Goal: Task Accomplishment & Management: Complete application form

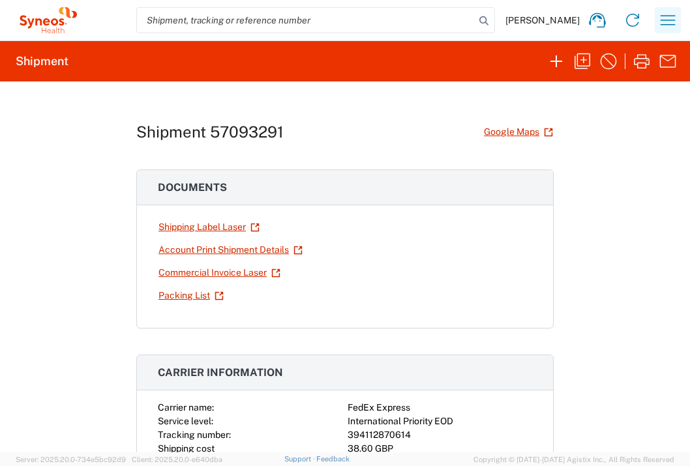
click at [662, 31] on button "button" at bounding box center [668, 20] width 26 height 26
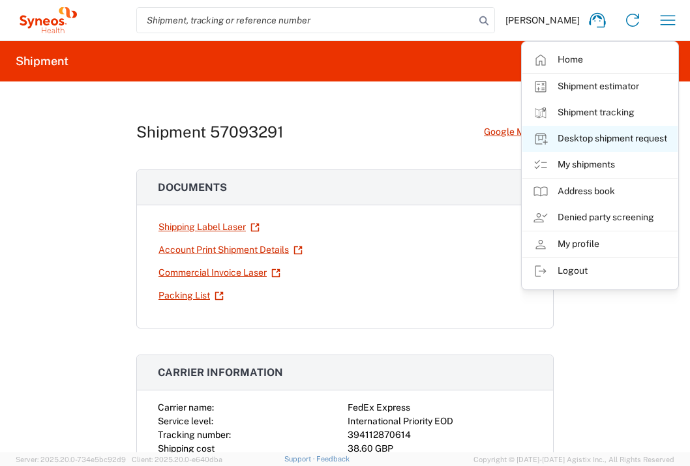
click at [628, 134] on link "Desktop shipment request" at bounding box center [599, 139] width 155 height 26
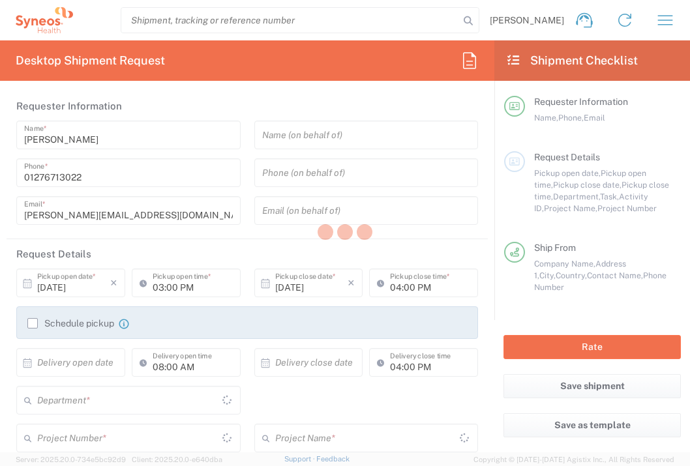
type input "[GEOGRAPHIC_DATA]"
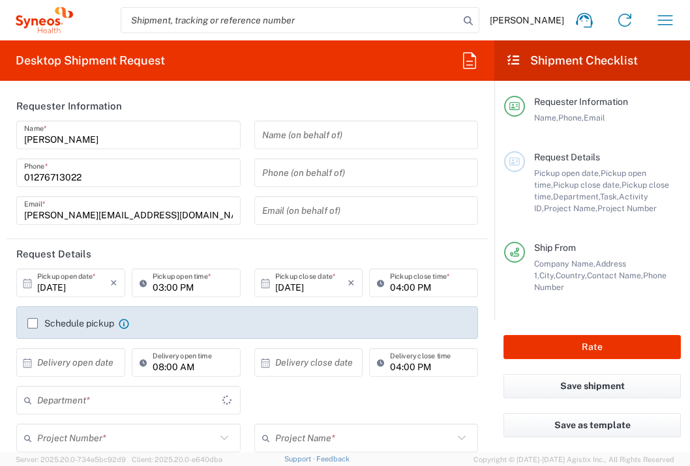
type input "3235"
type input "[GEOGRAPHIC_DATA]"
click at [66, 362] on input "text" at bounding box center [73, 362] width 73 height 23
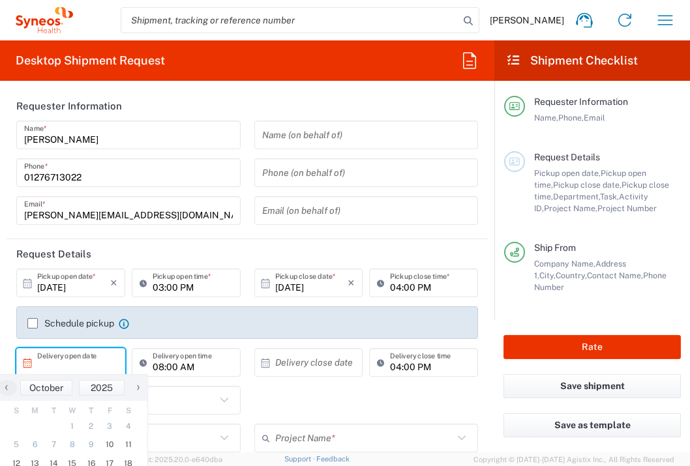
type input "Syneos Health UK Limited"
click at [36, 460] on span "13" at bounding box center [35, 463] width 19 height 18
type input "[DATE]"
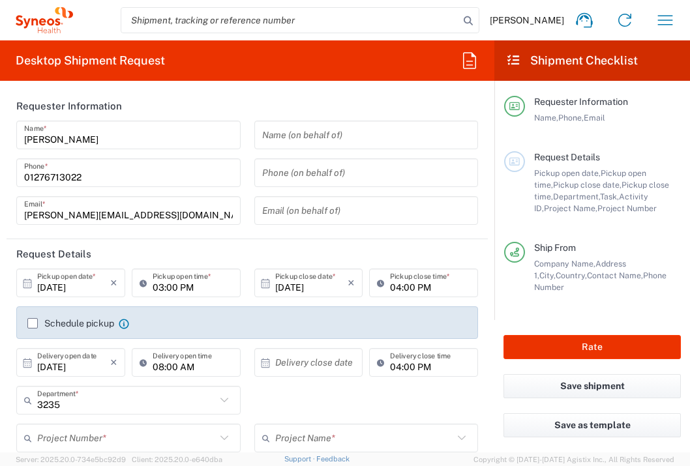
click at [338, 368] on input "text" at bounding box center [311, 362] width 73 height 23
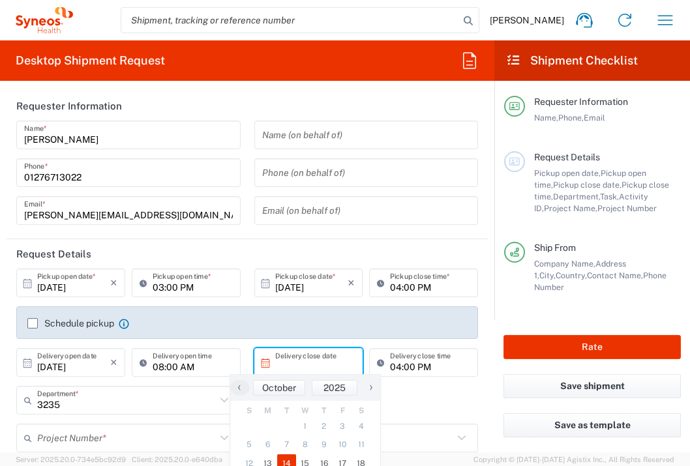
click at [286, 462] on span "14" at bounding box center [286, 463] width 19 height 18
type input "[DATE]"
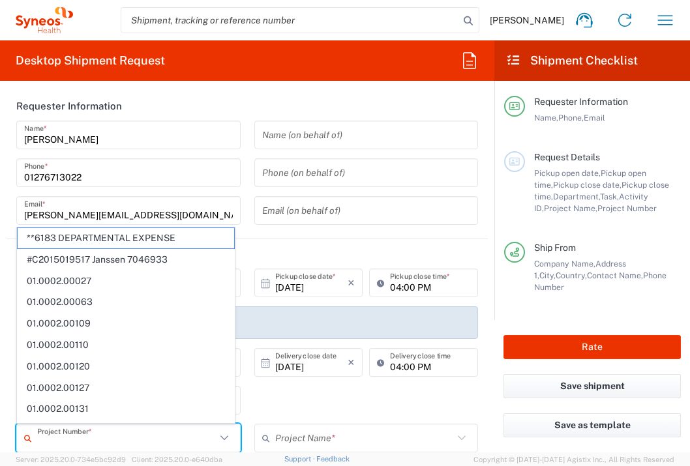
click at [141, 435] on input "text" at bounding box center [126, 438] width 179 height 23
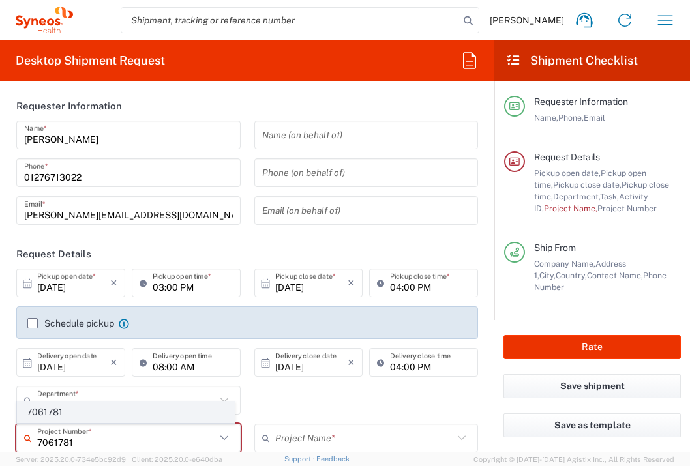
type input "7061781"
click at [188, 406] on span "7061781" at bounding box center [126, 412] width 216 height 20
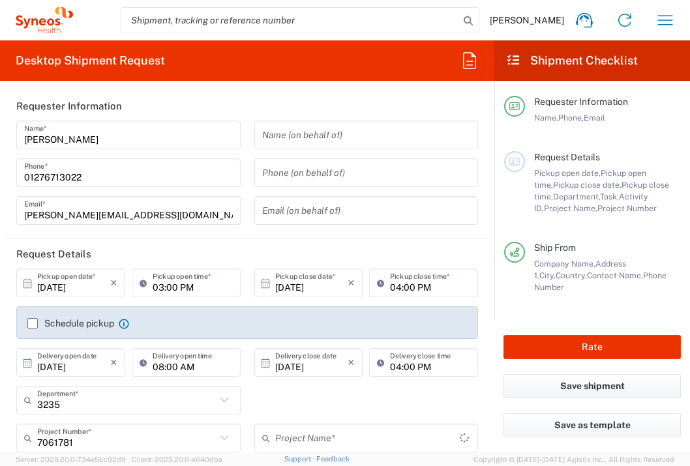
type input "PFIZER 7061781"
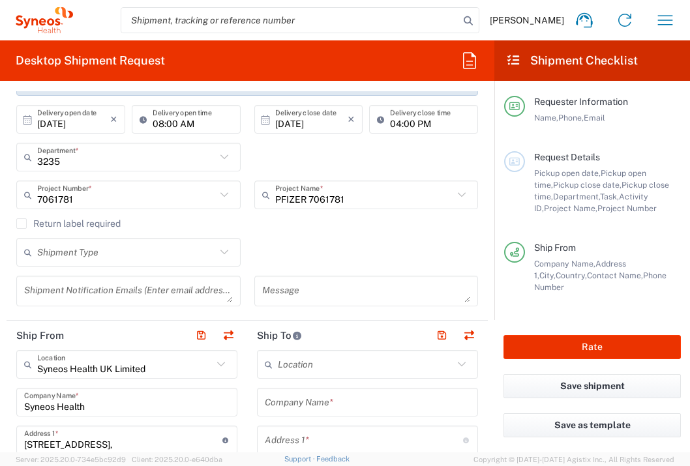
scroll to position [314, 0]
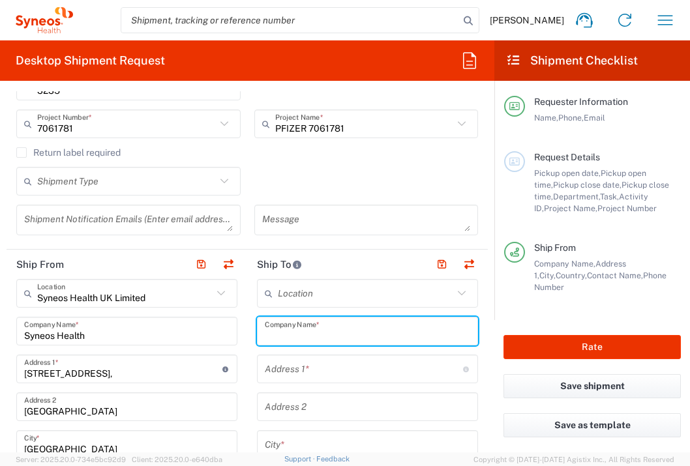
click at [343, 321] on input "text" at bounding box center [367, 331] width 205 height 23
type input "Uniwersytecki Szpital Kliniczny im."
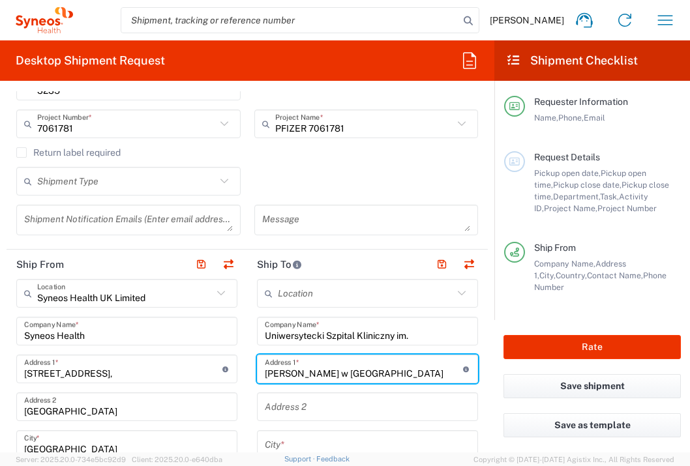
type input "[PERSON_NAME] w [GEOGRAPHIC_DATA]"
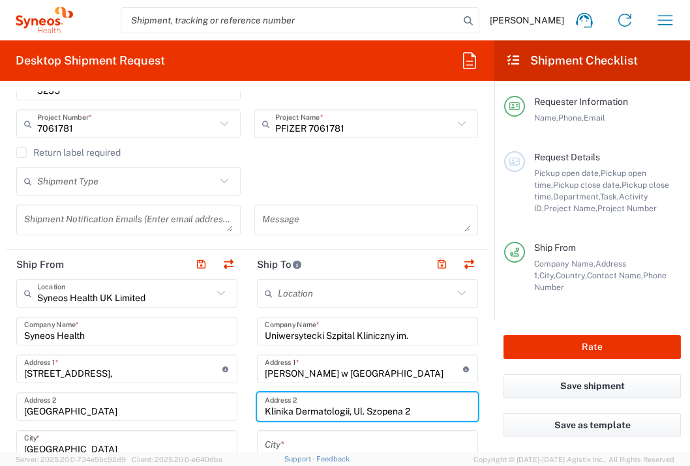
type input "Klinika Dermatologii, Ul. Szopena 2"
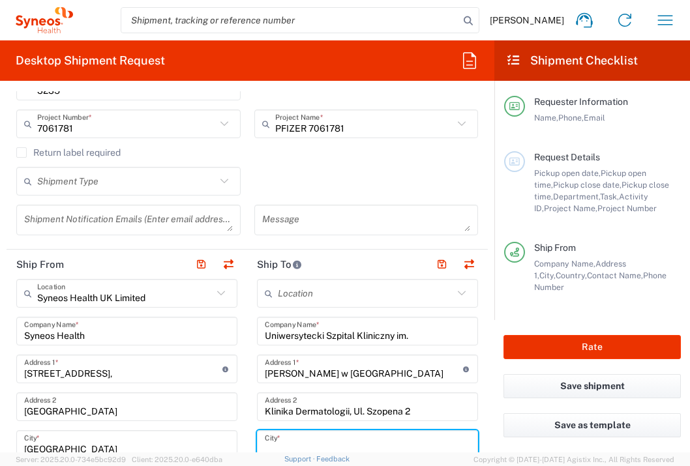
scroll to position [317, 0]
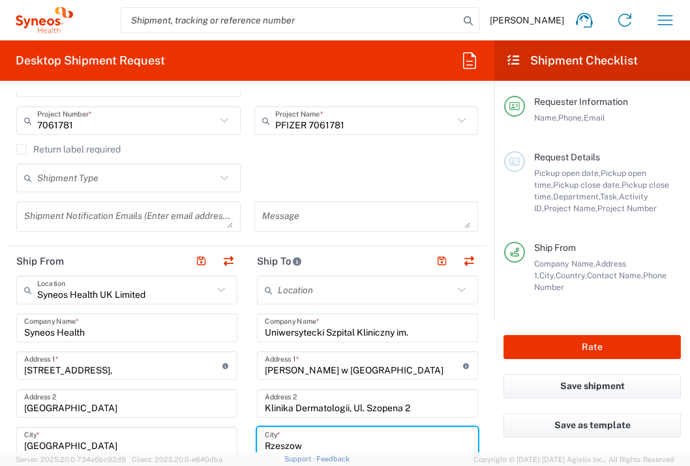
type input "Rzeszow"
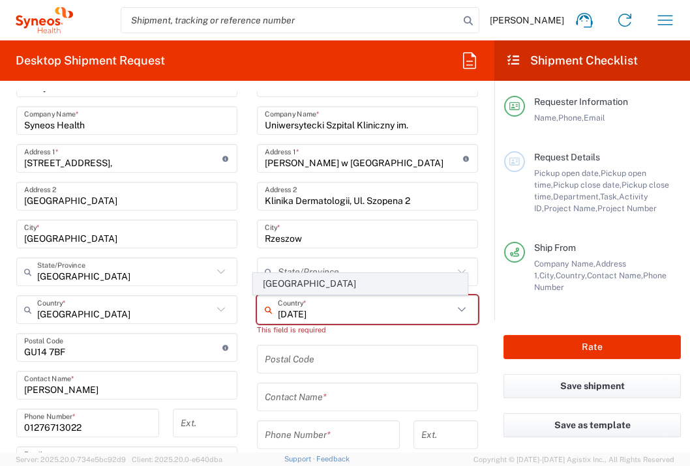
click at [269, 278] on span "[GEOGRAPHIC_DATA]" at bounding box center [361, 284] width 214 height 20
type input "[GEOGRAPHIC_DATA]"
type input "Sender/Shipper"
type input "Delivery Duty Paid"
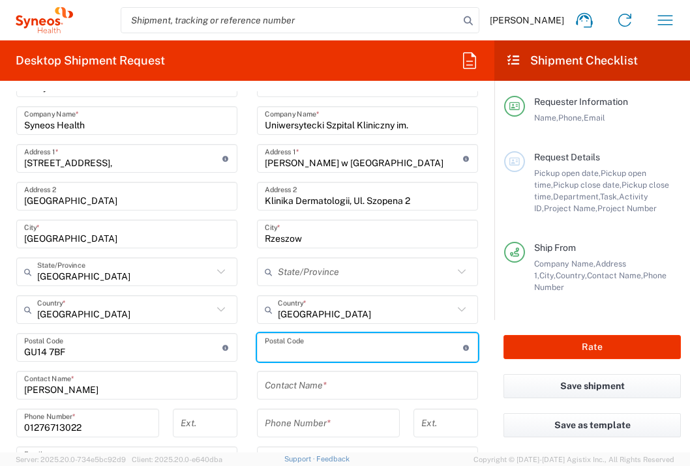
click at [282, 348] on input "undefined" at bounding box center [364, 347] width 198 height 23
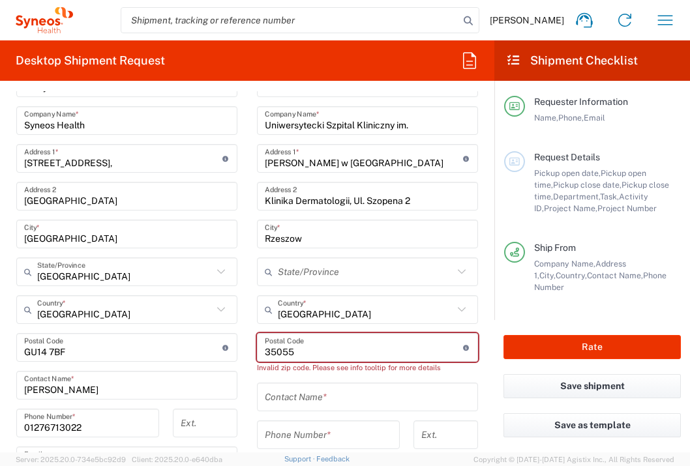
click at [304, 397] on input "text" at bounding box center [367, 397] width 205 height 23
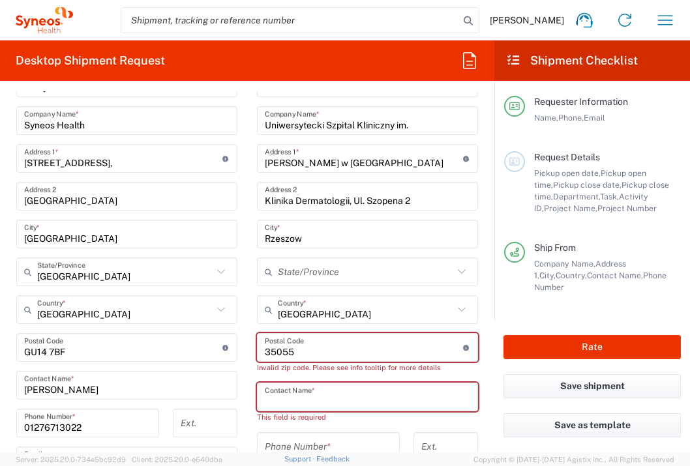
click at [270, 354] on input "undefined" at bounding box center [364, 347] width 198 height 23
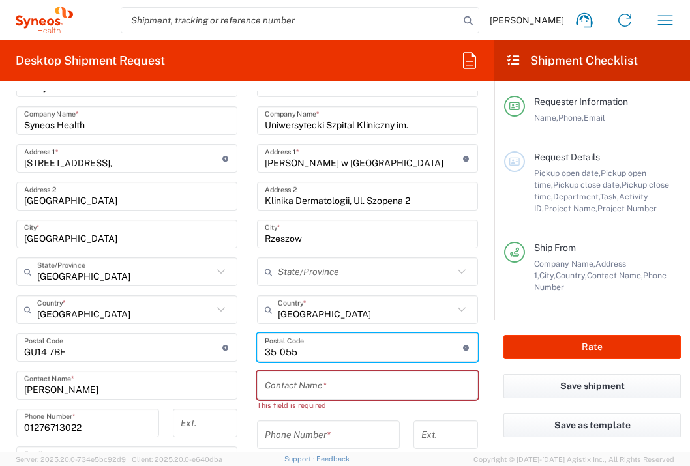
type input "35-055"
click at [309, 386] on input "text" at bounding box center [367, 385] width 205 height 23
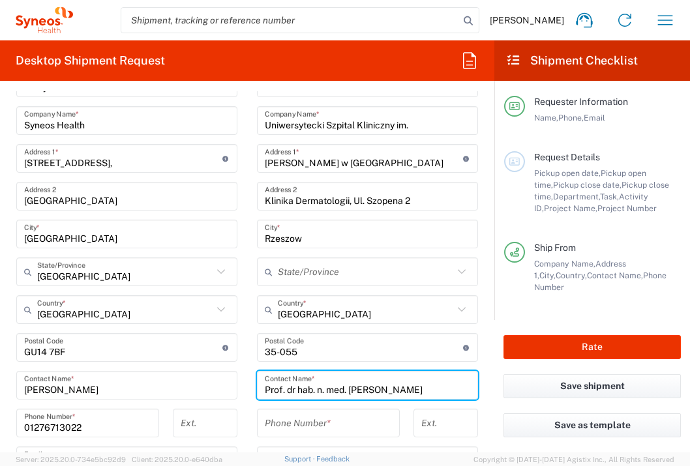
type input "Prof. dr hab. n. med. [PERSON_NAME]"
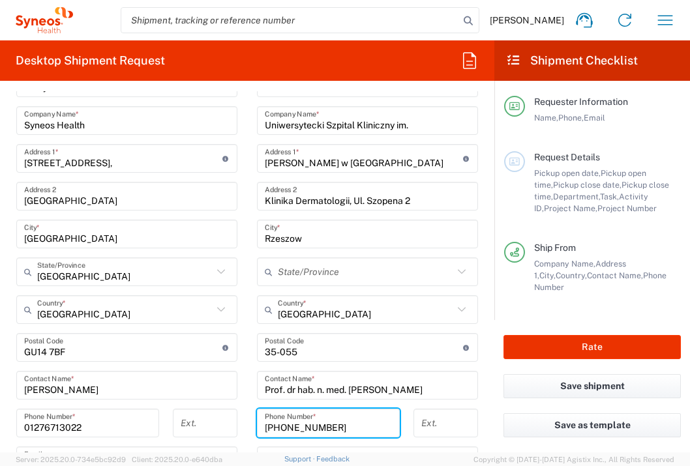
type input "[PHONE_NUMBER]"
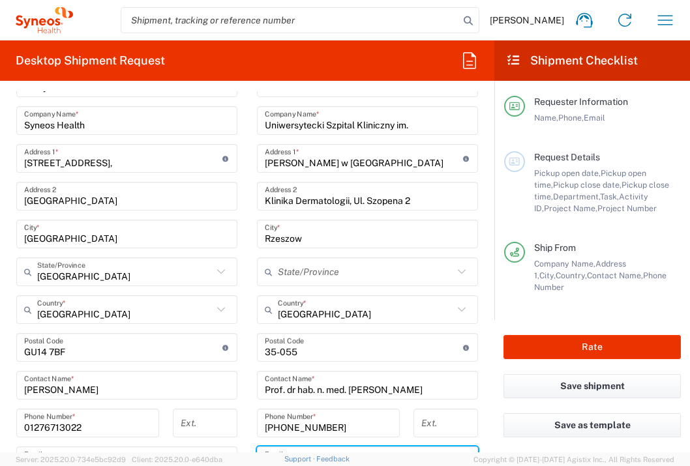
scroll to position [544, 0]
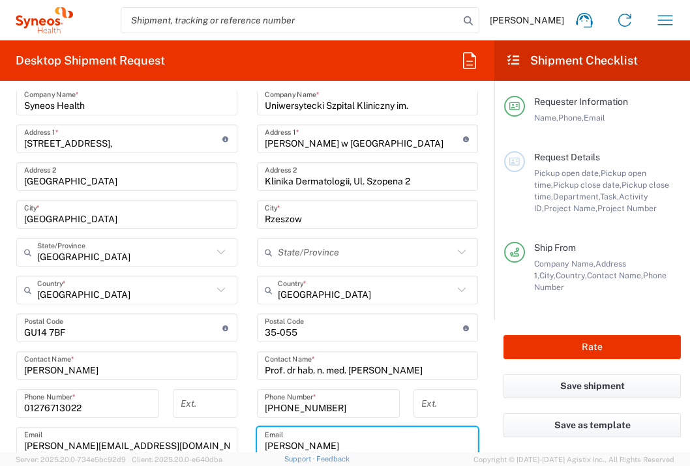
type input "[EMAIL_ADDRESS][DOMAIN_NAME]"
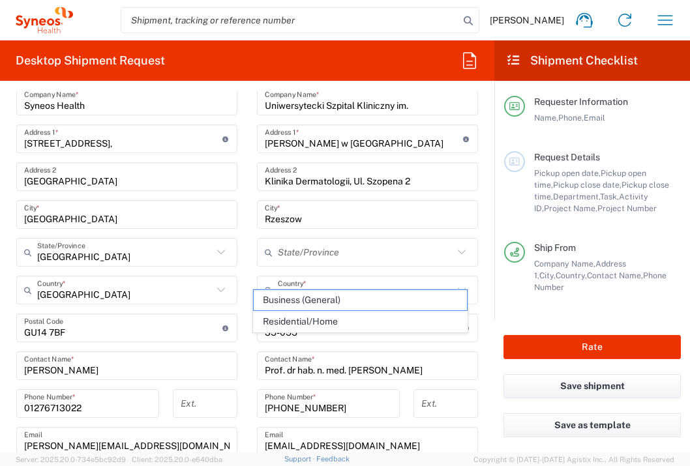
scroll to position [752, 0]
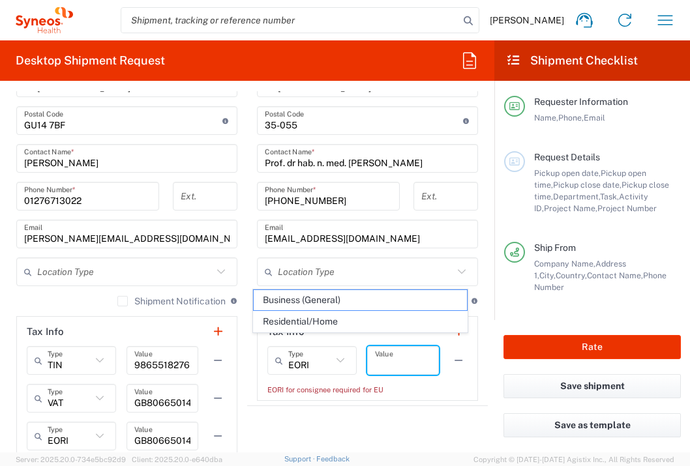
click at [392, 350] on input "text" at bounding box center [403, 360] width 56 height 23
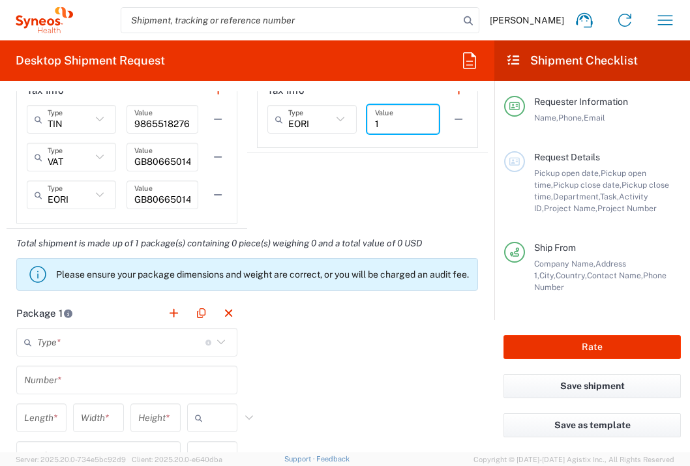
scroll to position [994, 0]
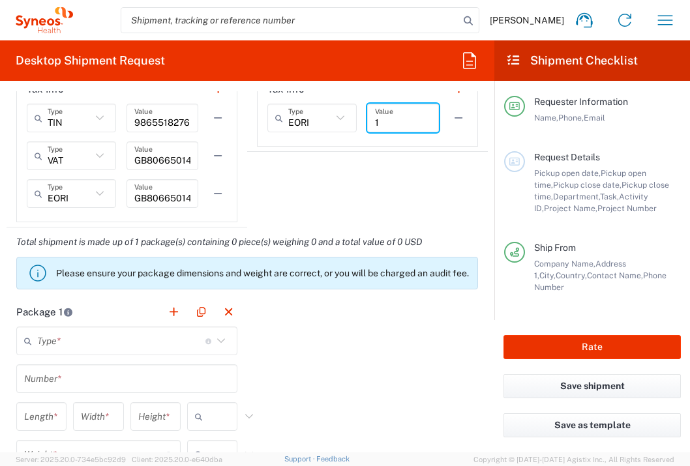
type input "1"
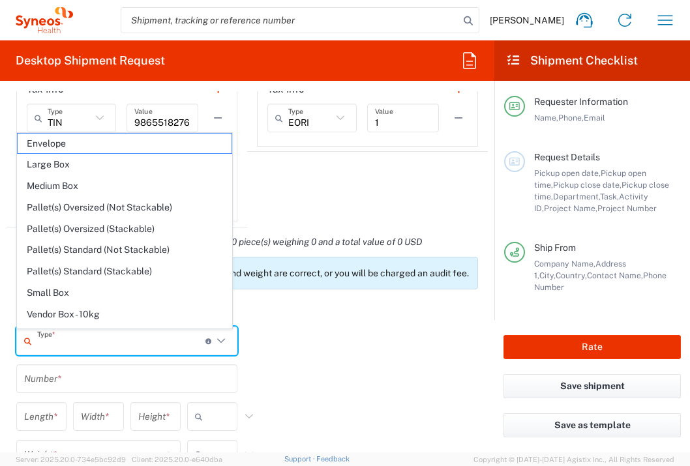
click at [162, 342] on input "text" at bounding box center [121, 341] width 168 height 23
click at [91, 147] on span "Envelope" at bounding box center [125, 144] width 214 height 20
type input "Envelope"
type input "1"
type input "9.5"
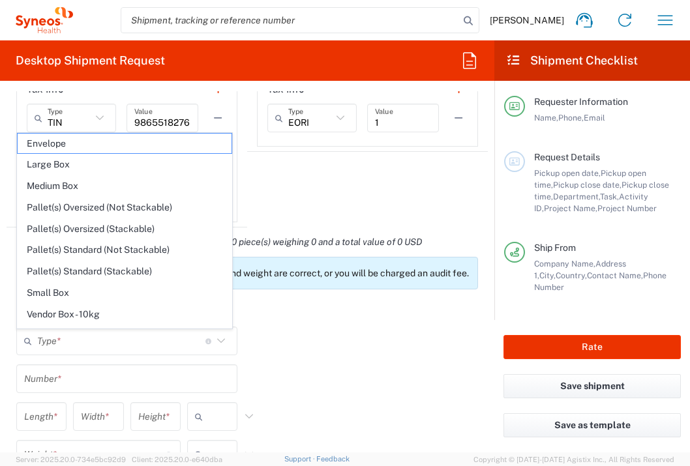
type input "12.5"
type input "0.25"
type input "in"
type input "0.45"
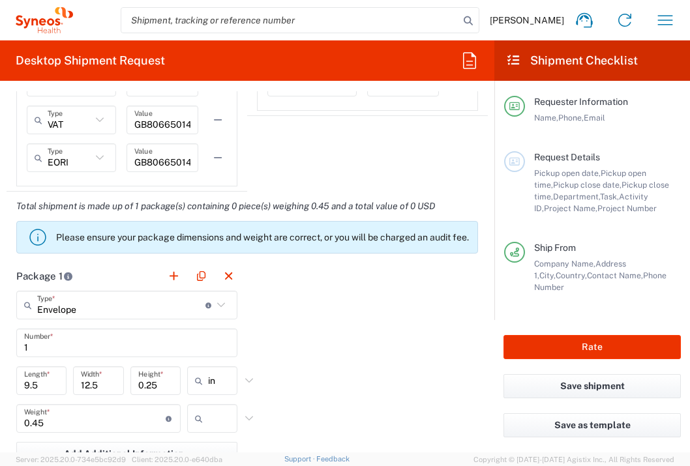
scroll to position [1030, 0]
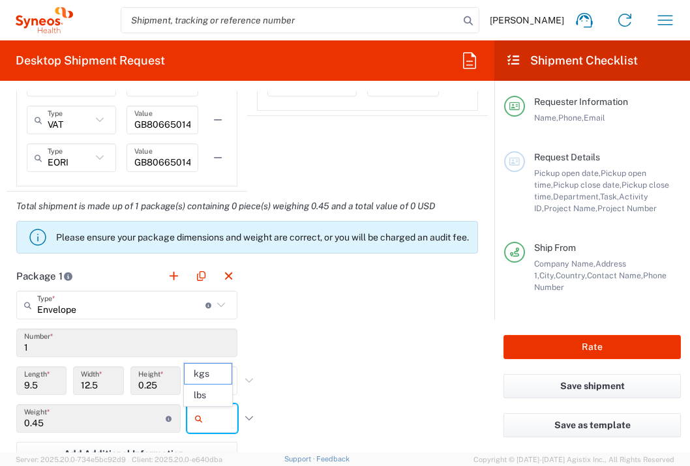
click at [224, 417] on input "text" at bounding box center [224, 418] width 33 height 21
click at [213, 390] on span "lbs" at bounding box center [208, 395] width 46 height 20
type input "lbs"
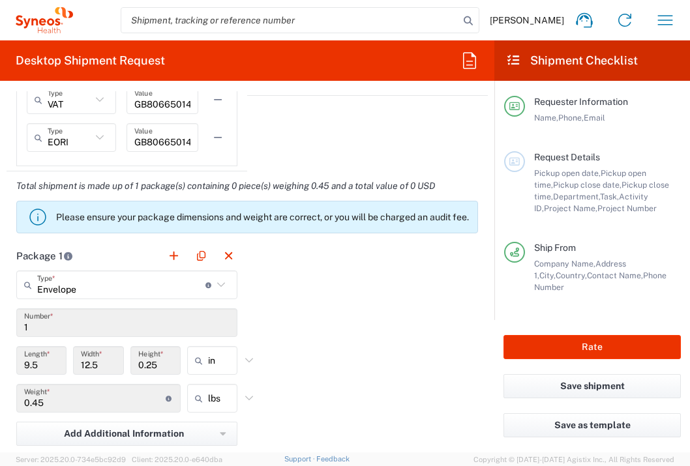
scroll to position [1184, 0]
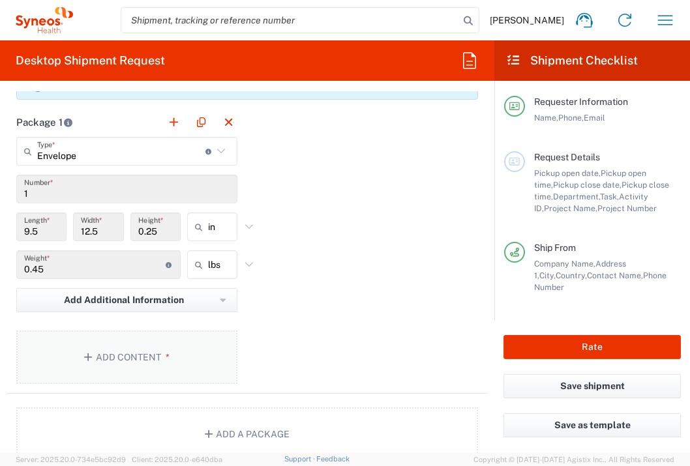
click at [214, 368] on button "Add Content *" at bounding box center [126, 357] width 221 height 53
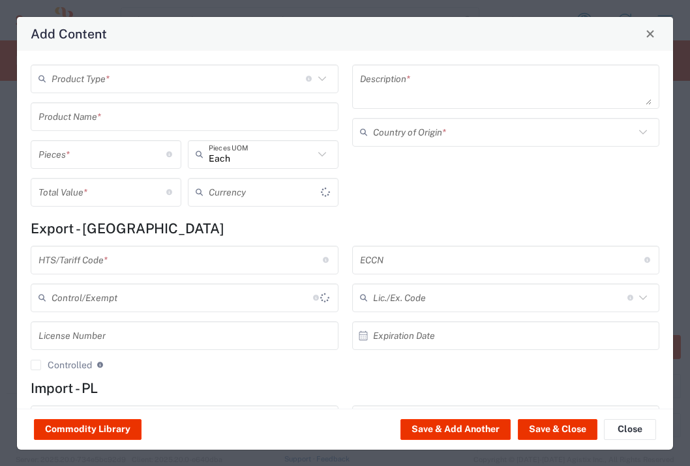
type input "US Dollar"
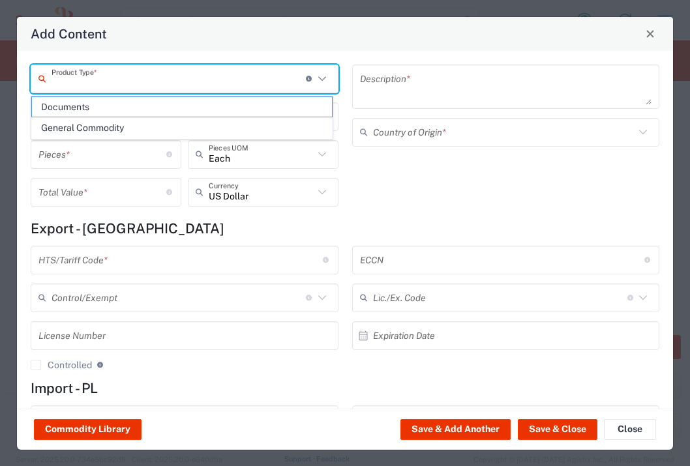
click at [140, 72] on input "text" at bounding box center [179, 78] width 254 height 23
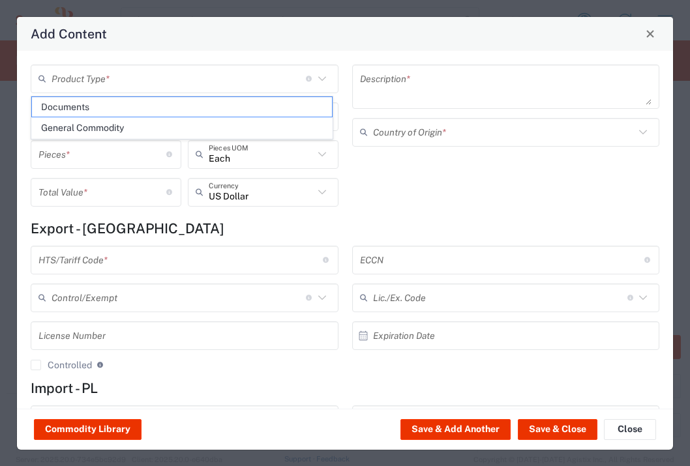
click at [140, 100] on span "Documents" at bounding box center [182, 107] width 300 height 20
type input "Documents"
type input "1"
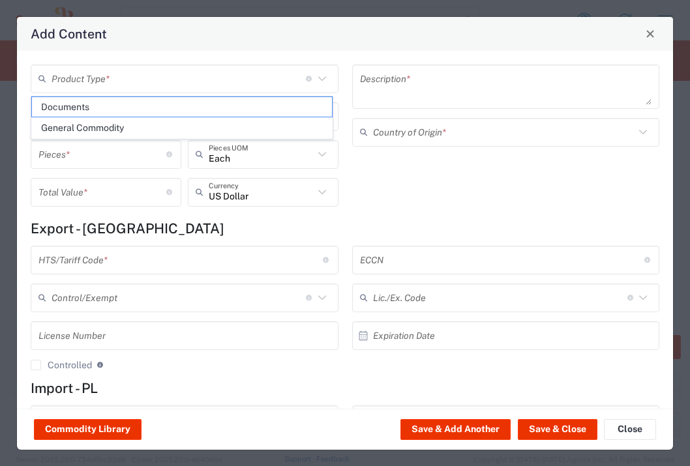
type textarea "Documents"
type input "[GEOGRAPHIC_DATA]"
type input "0000.00.0000"
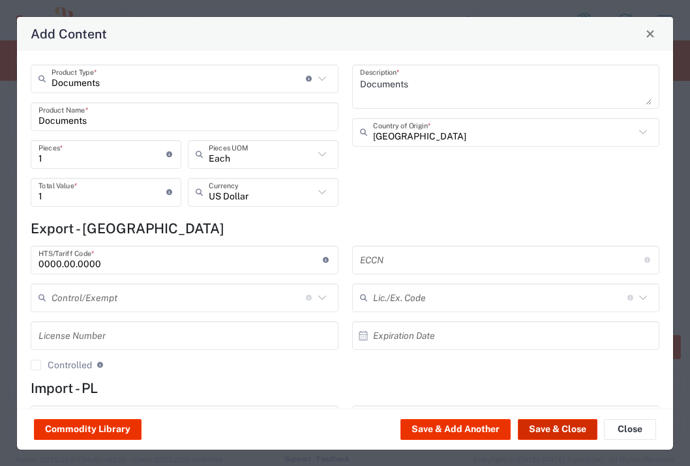
click at [543, 426] on button "Save & Close" at bounding box center [558, 429] width 80 height 21
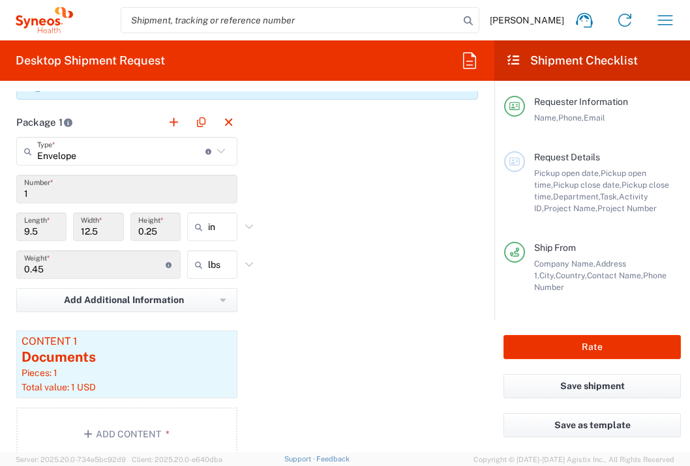
scroll to position [1733, 0]
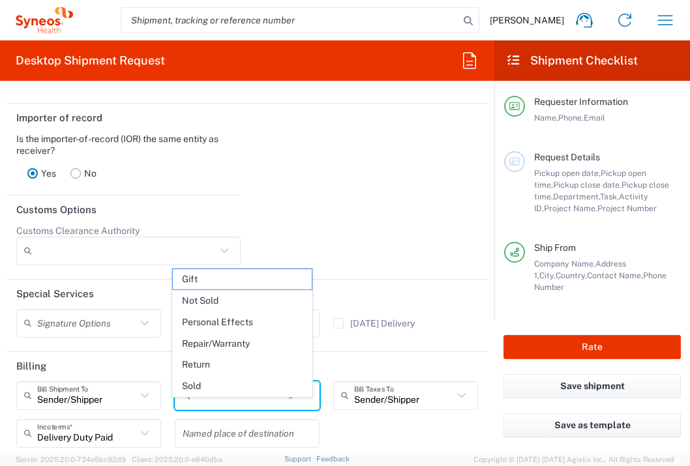
click at [247, 407] on input "text" at bounding box center [242, 395] width 92 height 23
click at [239, 304] on span "Not Sold" at bounding box center [242, 301] width 139 height 20
type input "Not Sold"
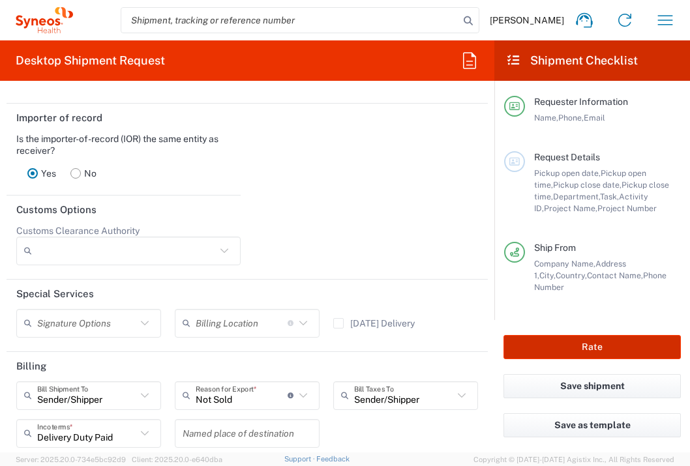
click at [580, 357] on button "Rate" at bounding box center [591, 347] width 177 height 24
type input "7061781"
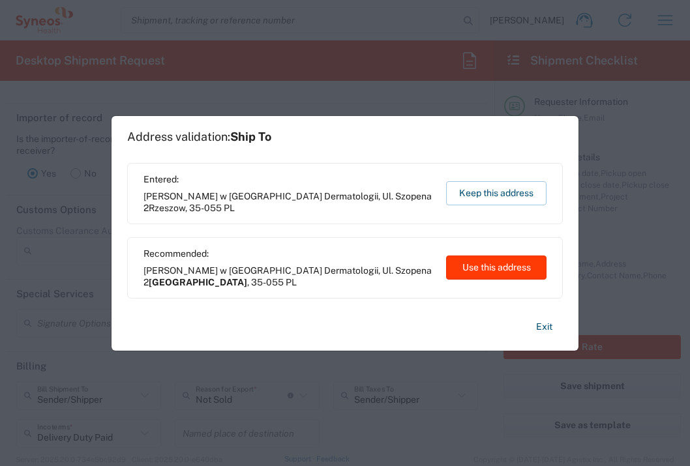
click at [503, 269] on button "Use this address" at bounding box center [496, 268] width 100 height 24
type input "[GEOGRAPHIC_DATA]"
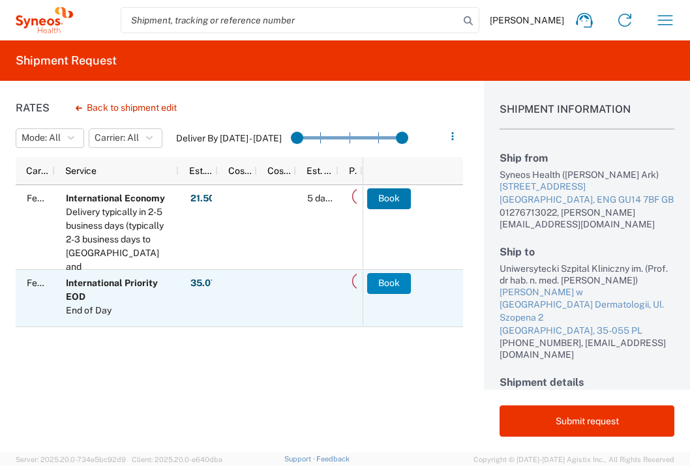
click at [403, 284] on button "Book" at bounding box center [389, 283] width 44 height 21
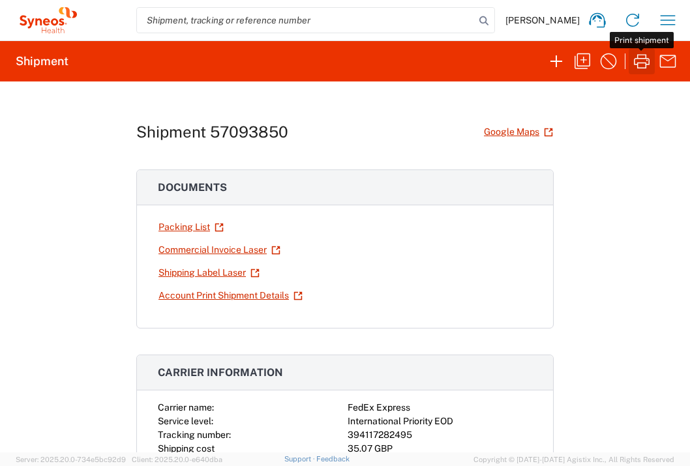
click at [647, 61] on icon "button" at bounding box center [641, 61] width 21 height 21
